Goal: Check status: Check status

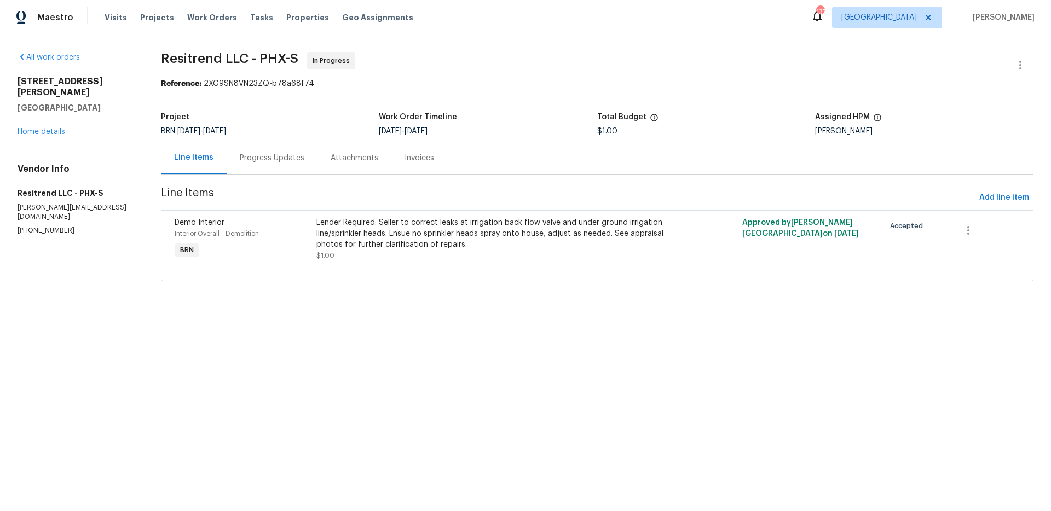
click at [261, 159] on div "Progress Updates" at bounding box center [272, 158] width 65 height 11
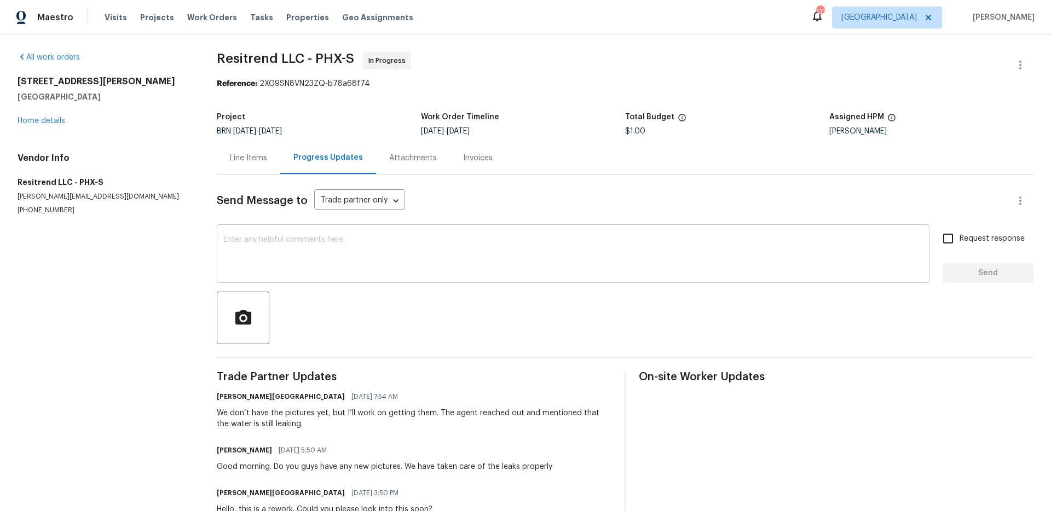
scroll to position [35, 0]
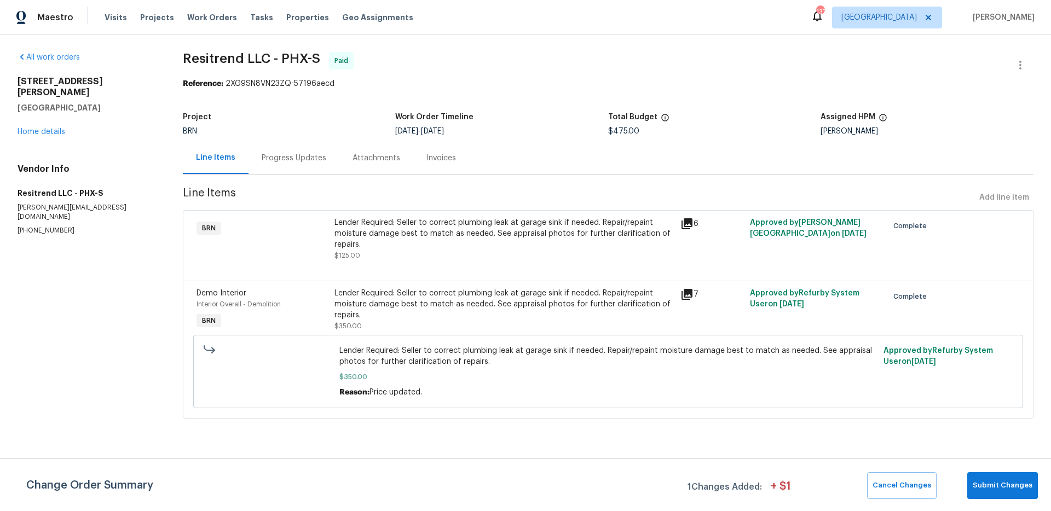
click at [270, 160] on div "Progress Updates" at bounding box center [294, 158] width 65 height 11
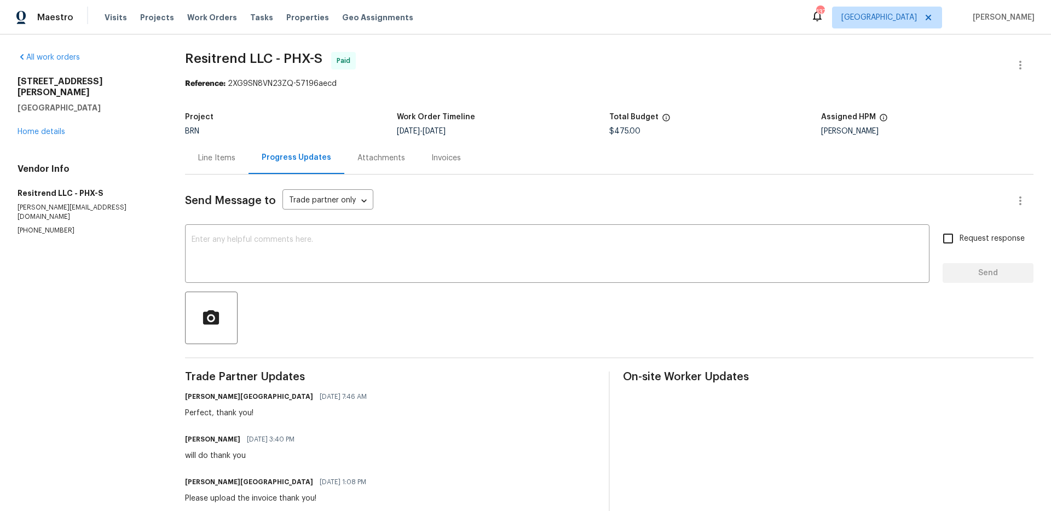
click at [418, 155] on div "Invoices" at bounding box center [446, 158] width 56 height 32
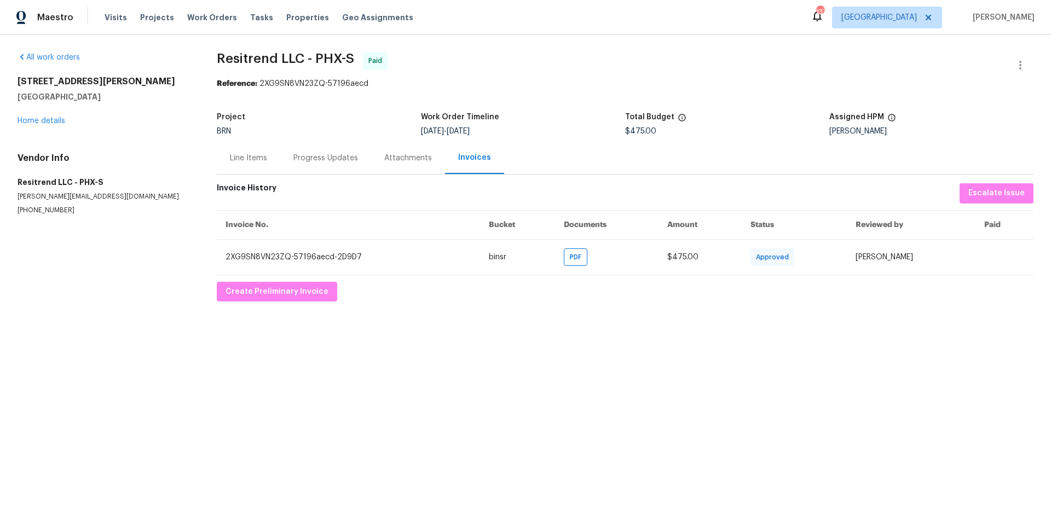
click at [394, 159] on div "Attachments" at bounding box center [408, 158] width 48 height 11
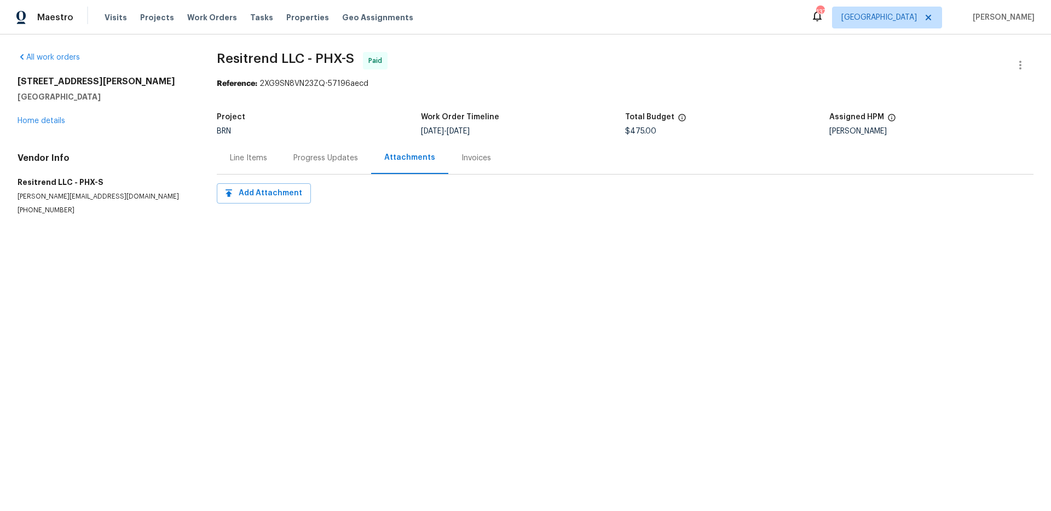
click at [318, 161] on div "Progress Updates" at bounding box center [325, 158] width 65 height 11
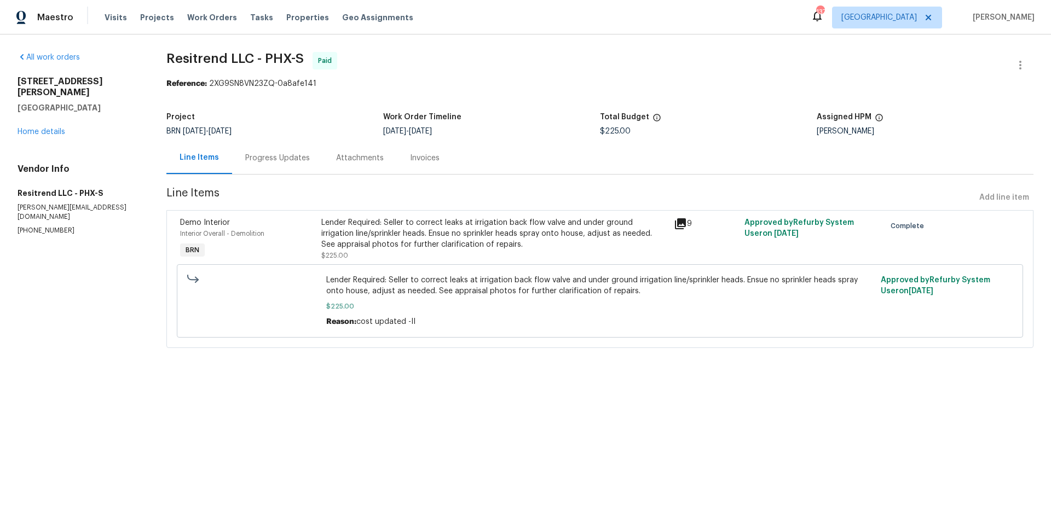
click at [285, 162] on div "Progress Updates" at bounding box center [277, 158] width 65 height 11
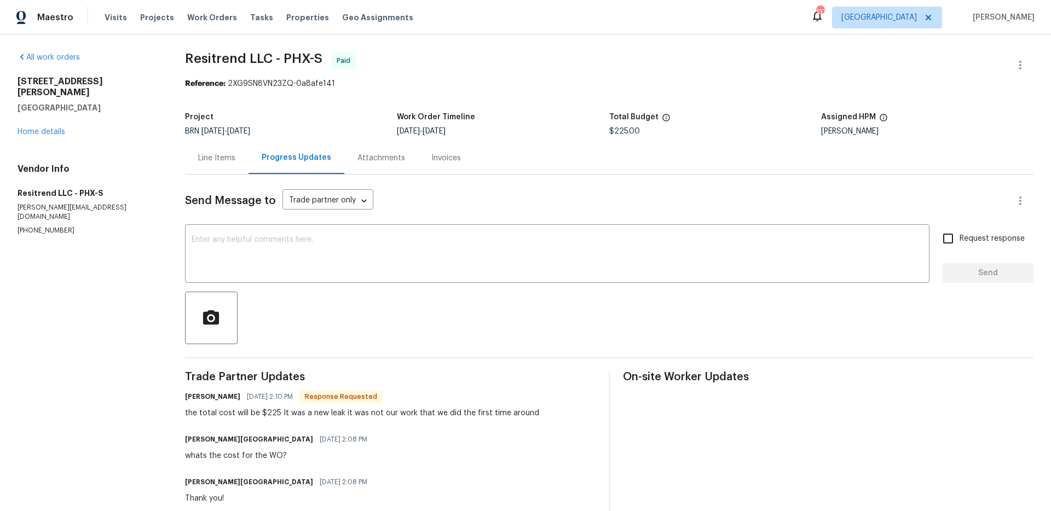
click at [216, 163] on div "Line Items" at bounding box center [216, 158] width 37 height 11
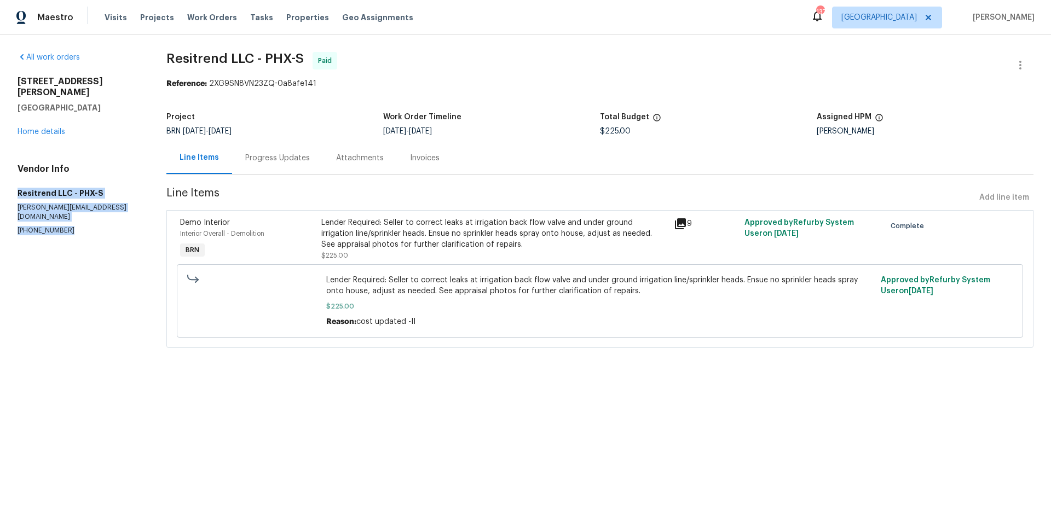
drag, startPoint x: 82, startPoint y: 208, endPoint x: 42, endPoint y: 181, distance: 48.1
click at [13, 182] on div "All work orders [STREET_ADDRESS] Home details Vendor Info Resitrend LLC - PHX-S…" at bounding box center [525, 206] width 1051 height 344
copy div "Resitrend LLC - PHX-S [EMAIL_ADDRESS][DOMAIN_NAME] [PHONE_NUMBER]"
